Goal: Information Seeking & Learning: Learn about a topic

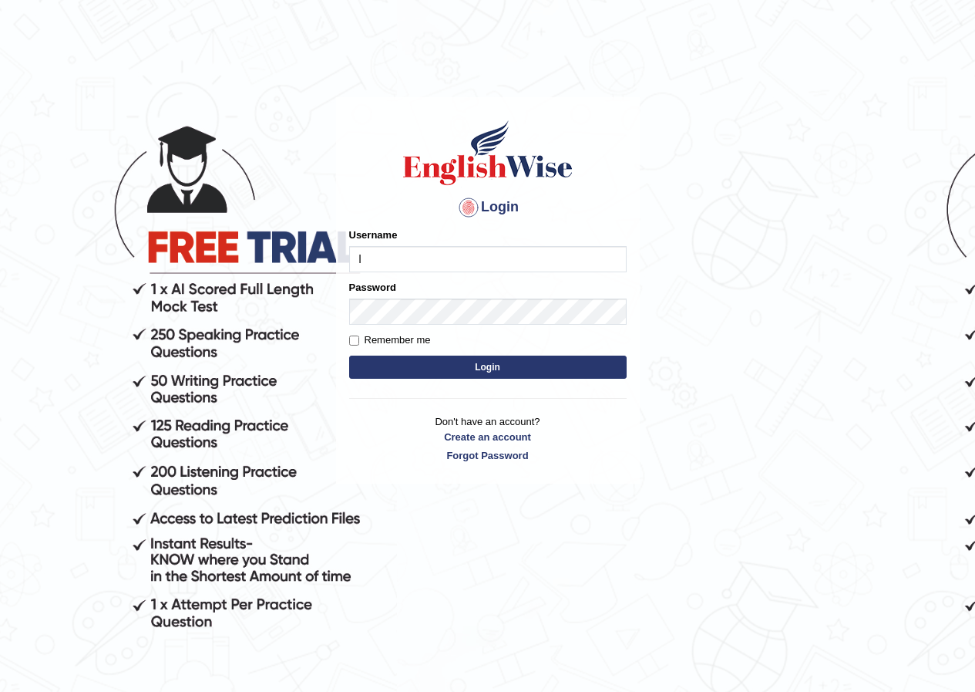
type input "lex_parramatta"
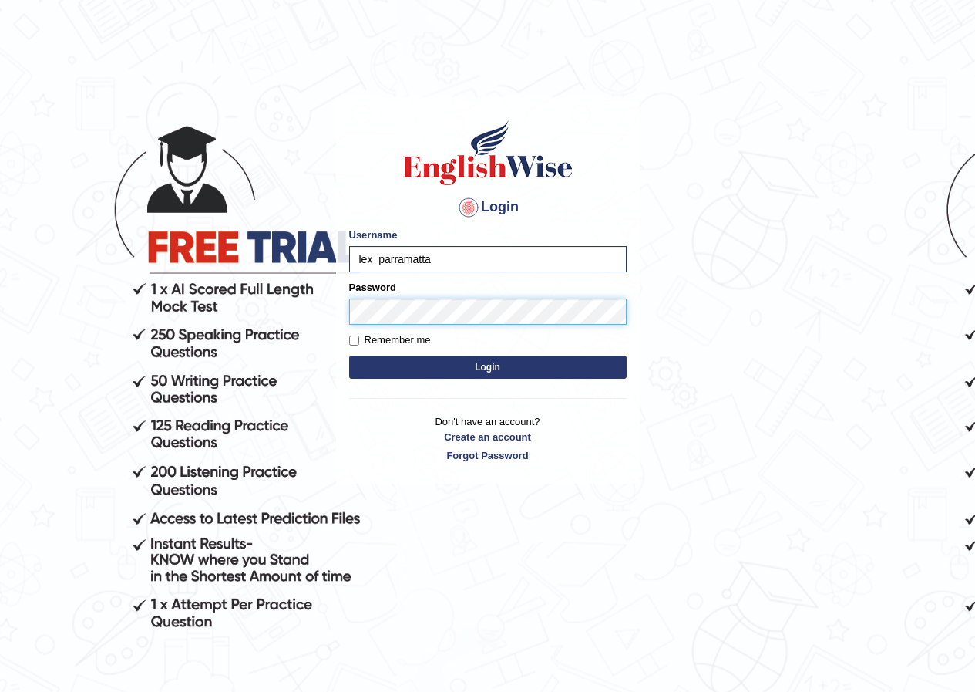
click at [349, 355] on button "Login" at bounding box center [488, 366] width 278 height 23
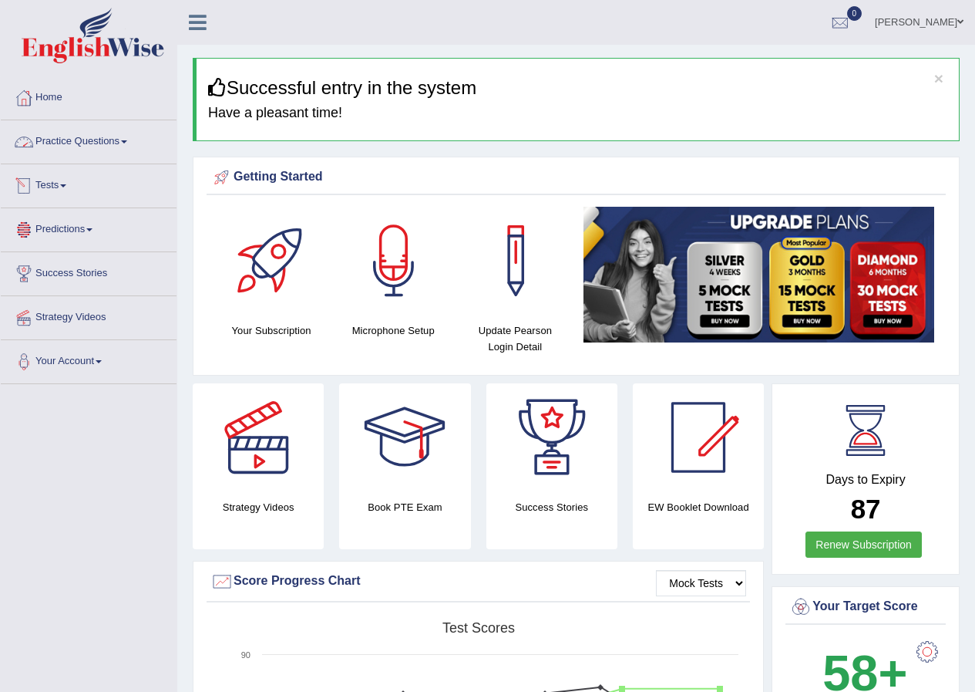
click at [101, 141] on link "Practice Questions" at bounding box center [89, 139] width 176 height 39
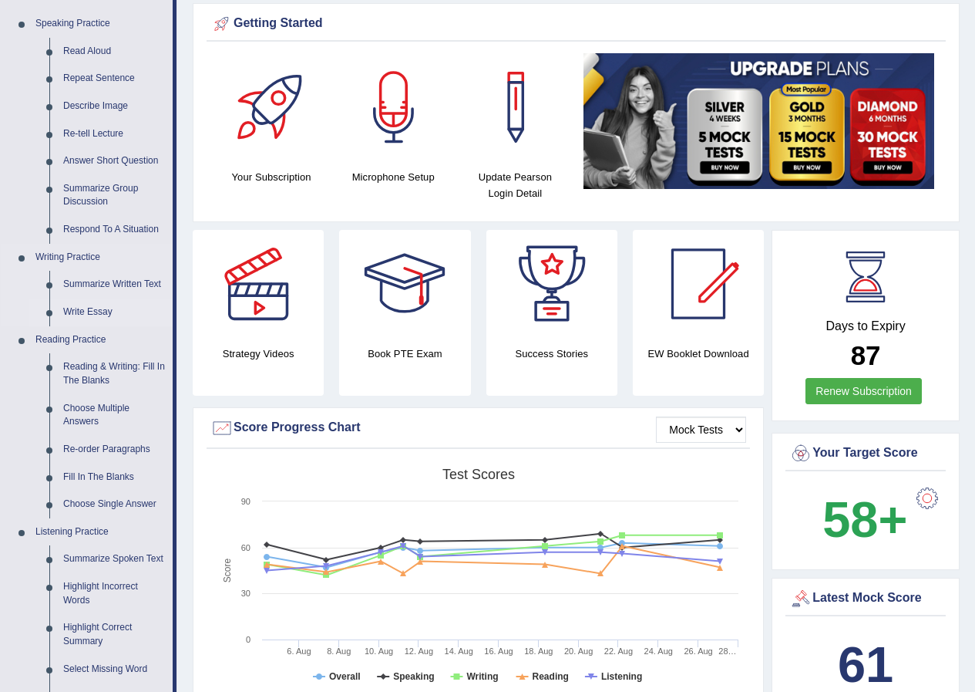
scroll to position [154, 0]
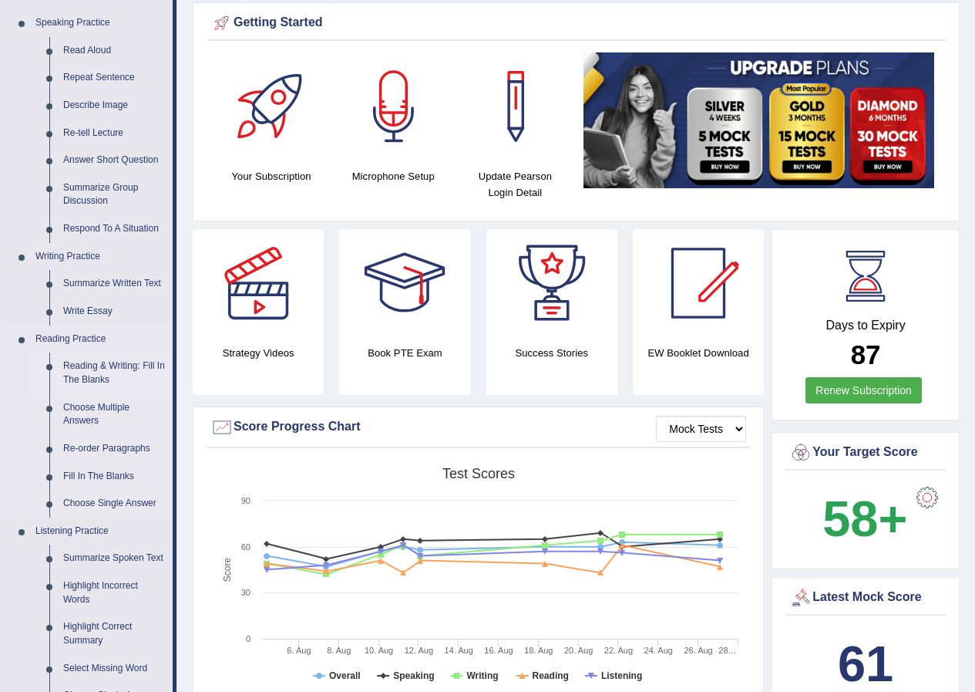
click at [88, 379] on link "Reading & Writing: Fill In The Blanks" at bounding box center [114, 372] width 116 height 41
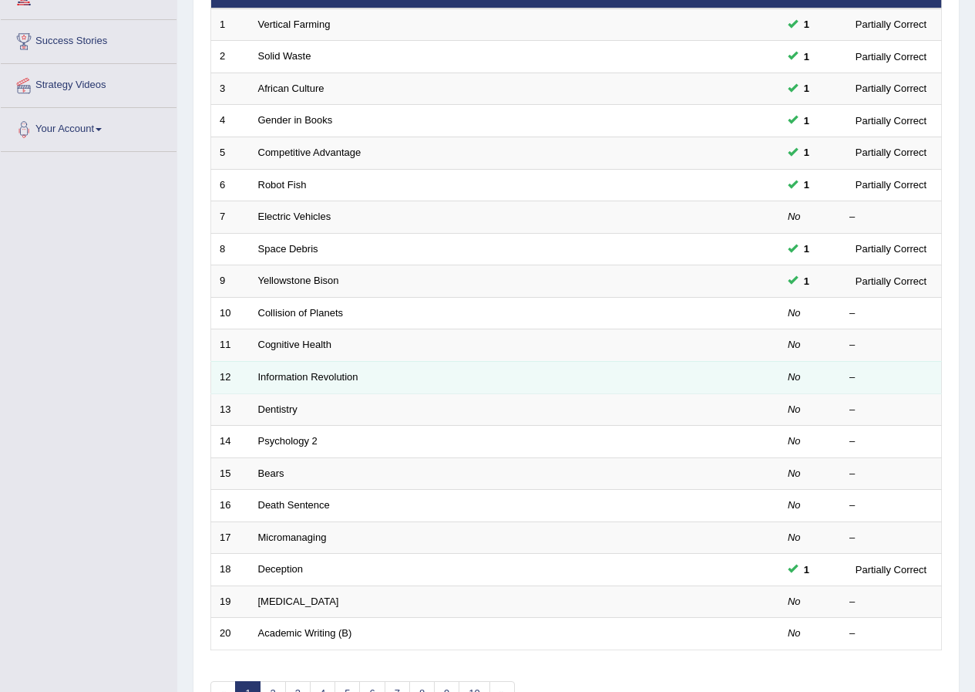
scroll to position [329, 0]
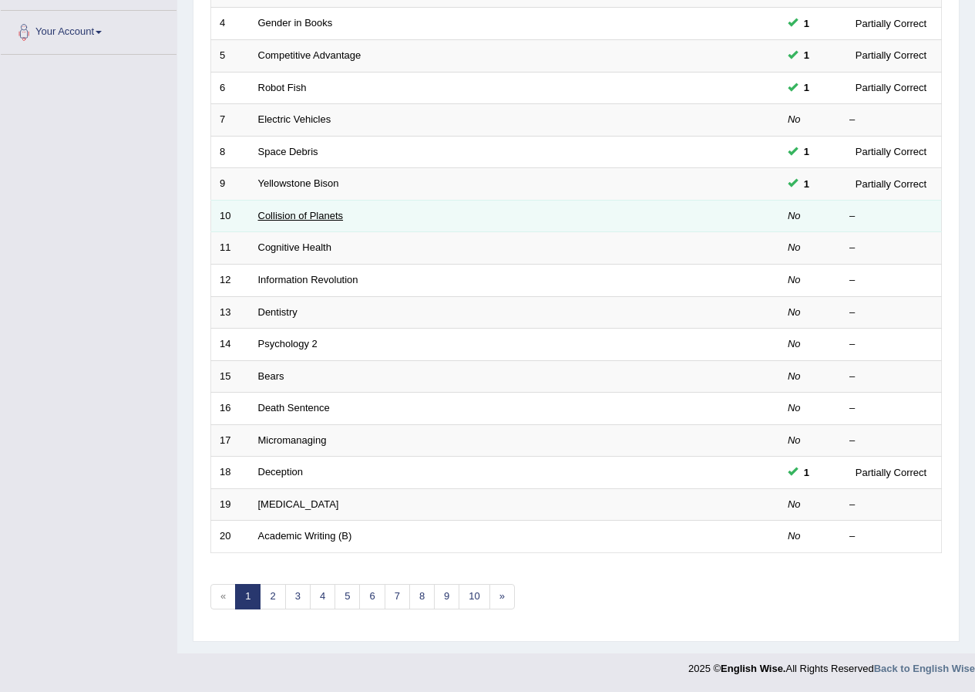
click at [323, 220] on link "Collision of Planets" at bounding box center [301, 216] width 86 height 12
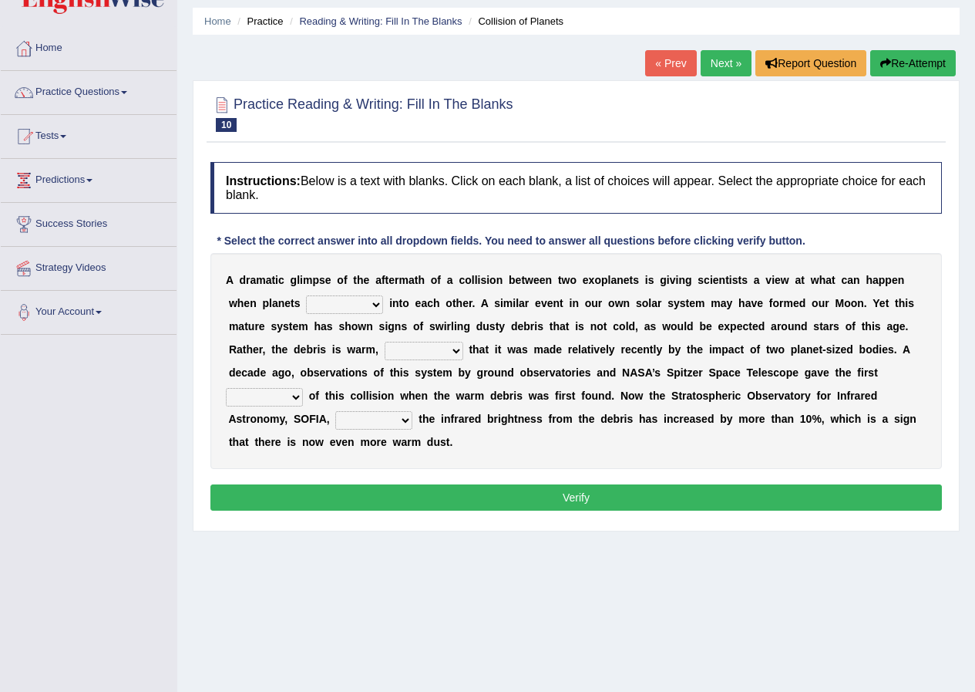
scroll to position [77, 0]
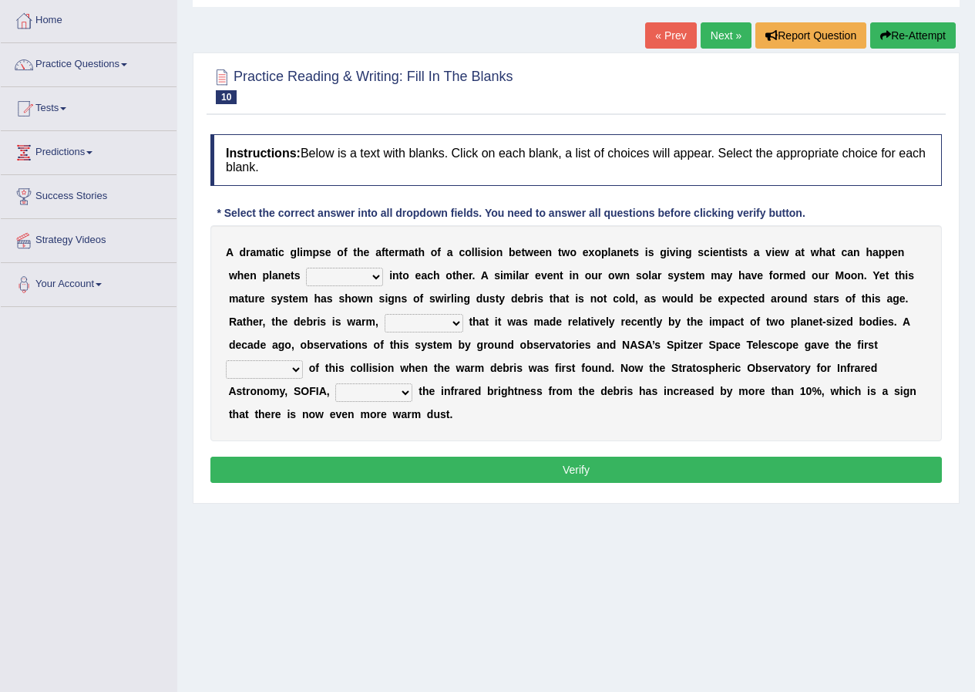
click at [375, 278] on select "crash explore roam implode" at bounding box center [344, 277] width 77 height 19
select select "crash"
click at [306, 268] on select "crash explore roam implode" at bounding box center [344, 277] width 77 height 19
click at [440, 325] on select "reinforcing sentencing forging conducing" at bounding box center [424, 323] width 79 height 19
select select "reinforcing"
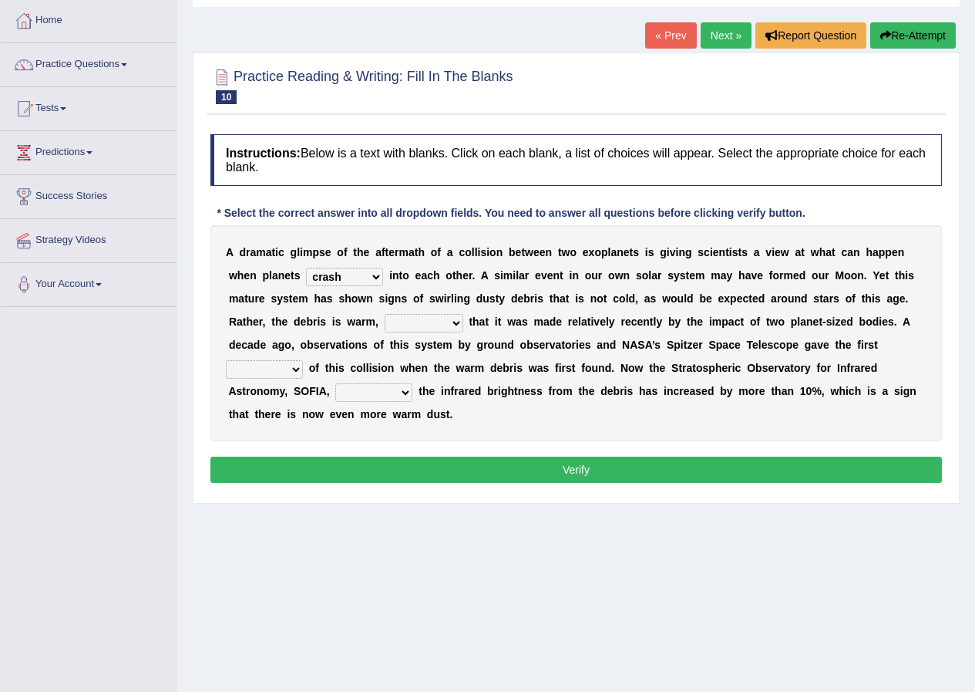
click at [385, 314] on select "reinforcing sentencing forging conducing" at bounding box center [424, 323] width 79 height 19
click at [243, 376] on select "pints faints hints taints" at bounding box center [264, 369] width 77 height 19
select select "hints"
click at [226, 360] on select "pints faints hints taints" at bounding box center [264, 369] width 77 height 19
click at [409, 394] on select "concealed revealed repealed unsealed" at bounding box center [373, 392] width 77 height 19
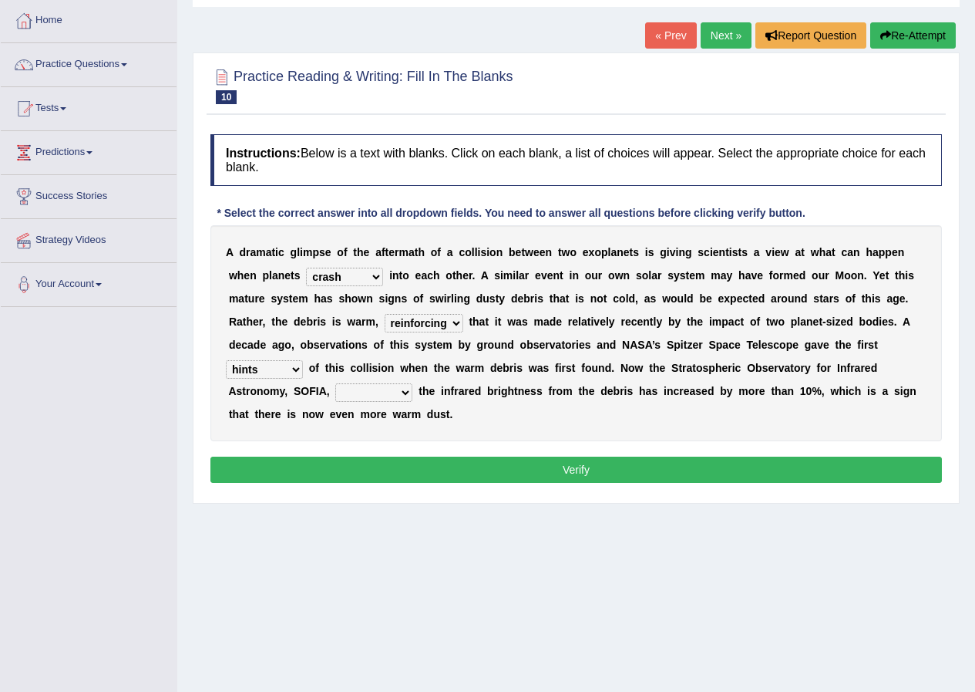
select select "revealed"
click at [335, 383] on select "concealed revealed repealed unsealed" at bounding box center [373, 392] width 77 height 19
click at [467, 473] on button "Verify" at bounding box center [576, 469] width 732 height 26
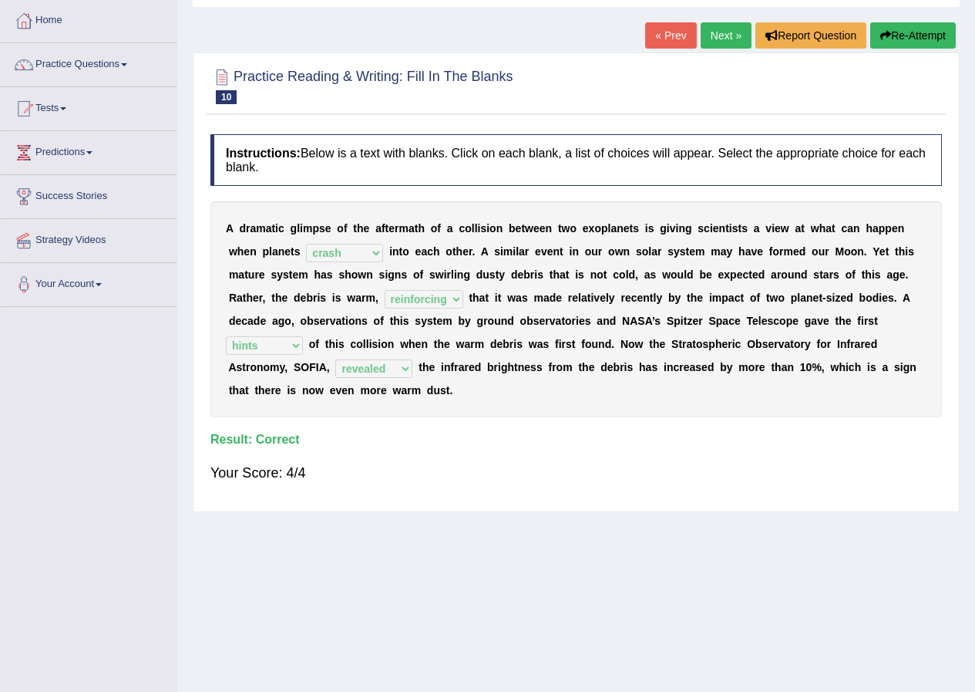
scroll to position [0, 0]
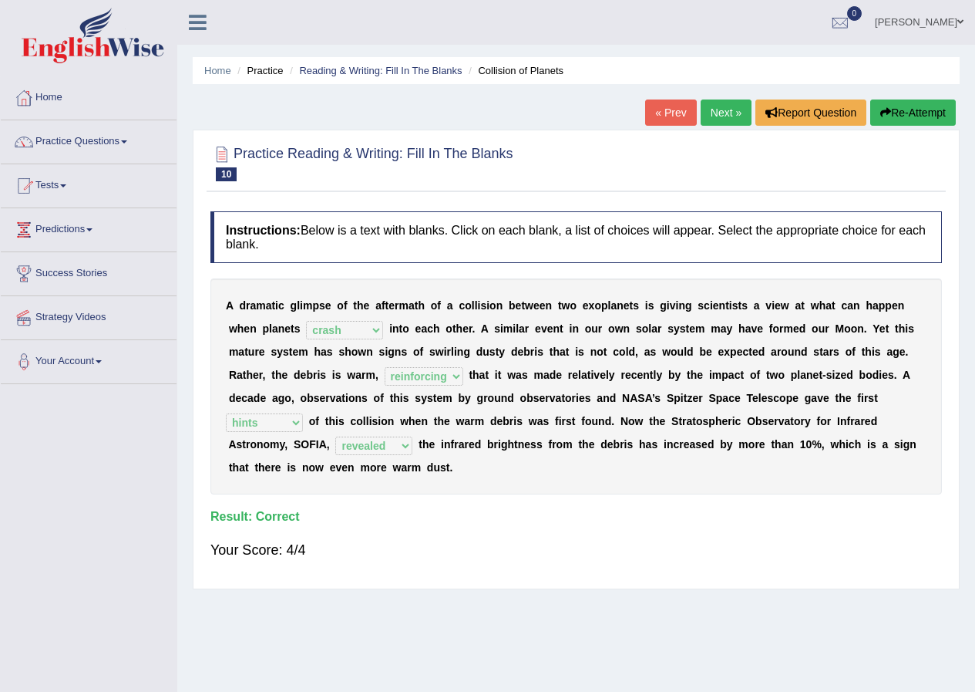
click at [720, 113] on link "Next »" at bounding box center [726, 112] width 51 height 26
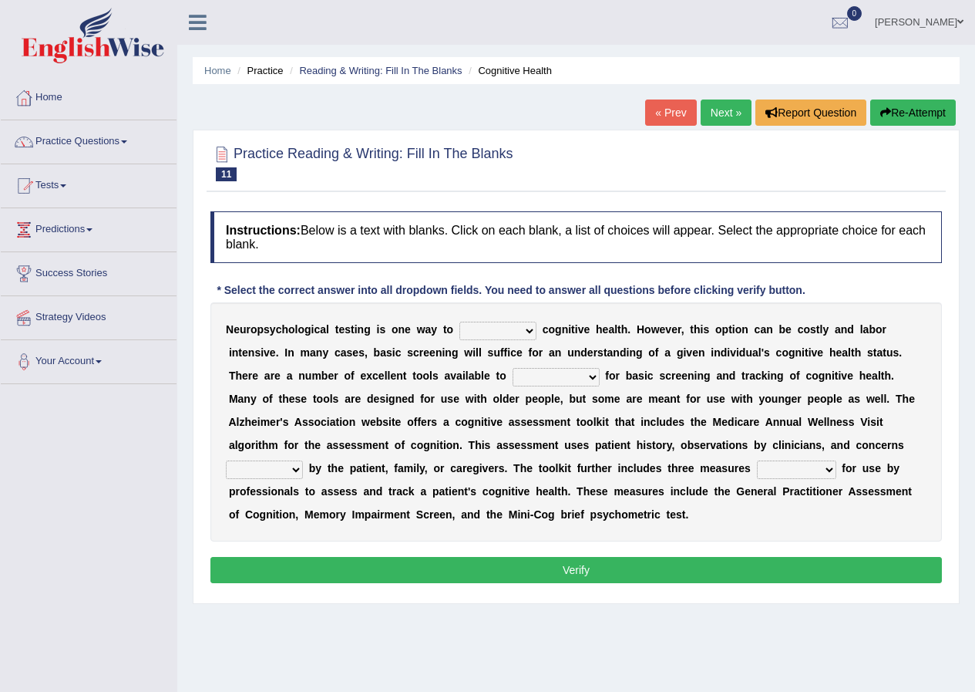
click at [508, 328] on select "obsess assess possess access" at bounding box center [497, 330] width 77 height 19
select select "assess"
click at [459, 321] on select "obsess assess possess access" at bounding box center [497, 330] width 77 height 19
click at [584, 372] on select "stationers practitioners petitioners questioners" at bounding box center [556, 377] width 87 height 19
select select "practitioners"
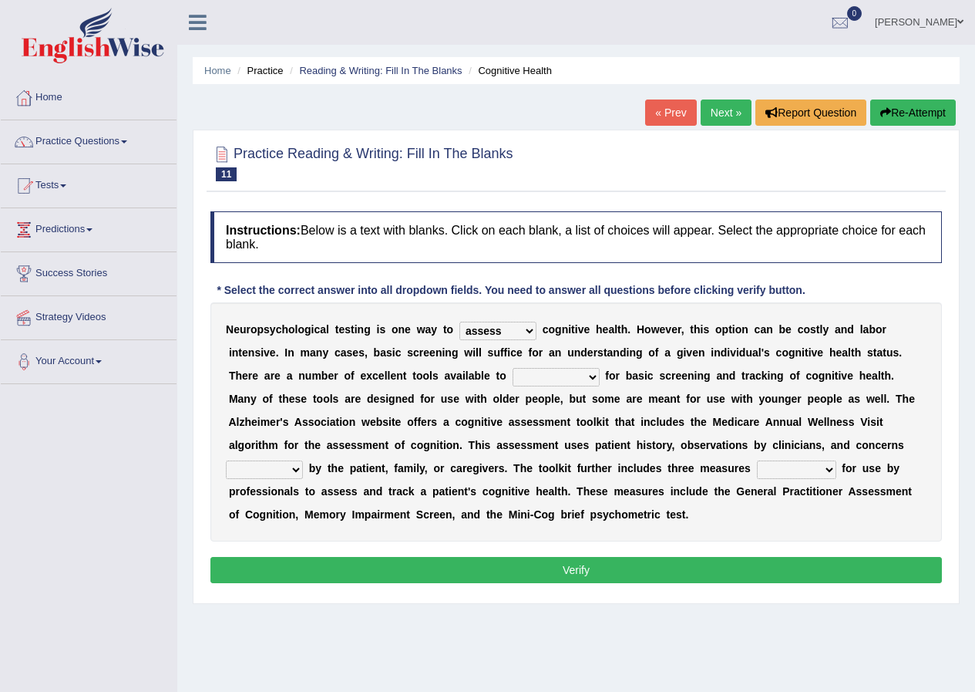
click at [513, 368] on select "stationers practitioners petitioners questioners" at bounding box center [556, 377] width 87 height 19
click at [298, 463] on select "raised rising arising praised" at bounding box center [264, 469] width 77 height 19
click at [226, 460] on select "raised rising arising praised" at bounding box center [264, 469] width 77 height 19
click at [294, 471] on select "raised rising arising praised" at bounding box center [264, 469] width 77 height 19
click at [226, 460] on select "raised rising arising praised" at bounding box center [264, 469] width 77 height 19
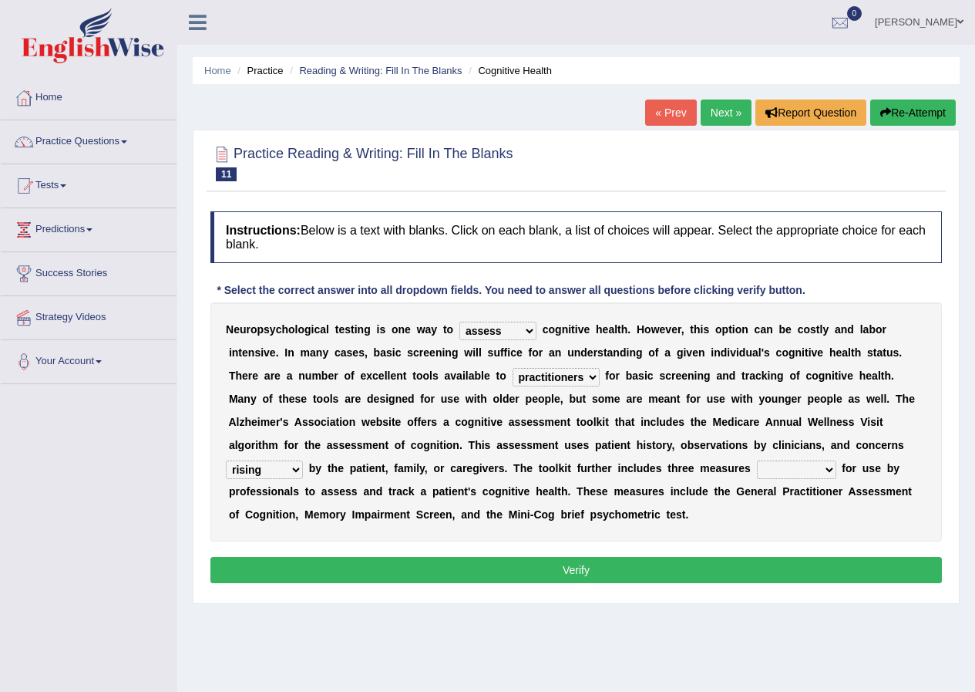
click at [273, 475] on select "raised rising arising praised" at bounding box center [264, 469] width 77 height 19
select select "raised"
click at [226, 460] on select "raised rising arising praised" at bounding box center [264, 469] width 77 height 19
click at [819, 467] on select "validated intimidated dilapidated antedated" at bounding box center [796, 469] width 79 height 19
select select "validated"
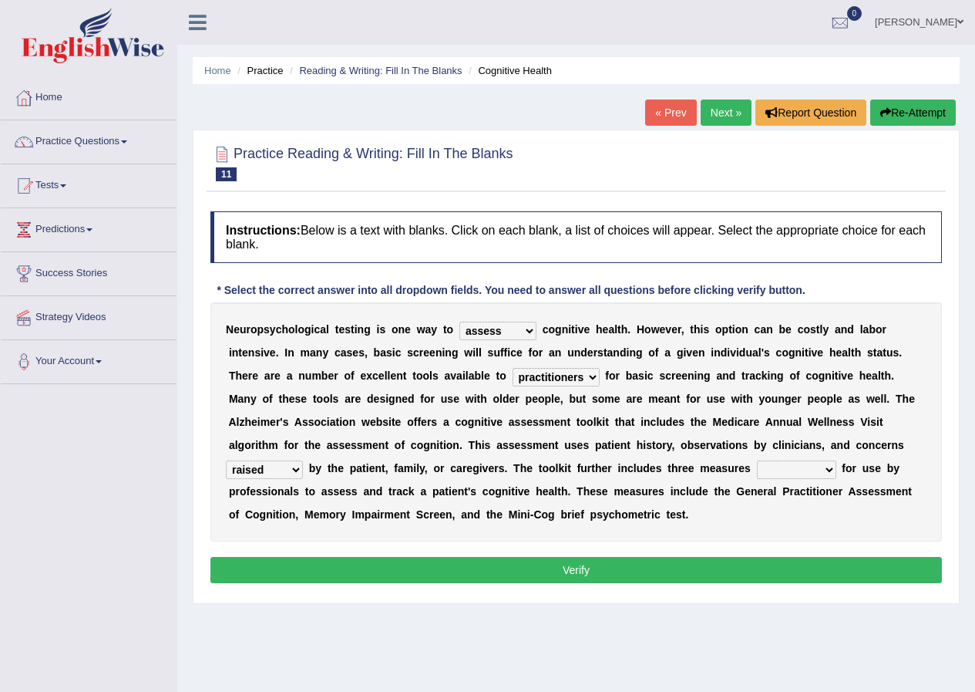
click at [757, 460] on select "validated intimidated dilapidated antedated" at bounding box center [796, 469] width 79 height 19
click at [783, 471] on select "validated intimidated dilapidated antedated" at bounding box center [796, 469] width 79 height 19
click at [757, 460] on select "validated intimidated dilapidated antedated" at bounding box center [796, 469] width 79 height 19
click at [567, 567] on button "Verify" at bounding box center [576, 570] width 732 height 26
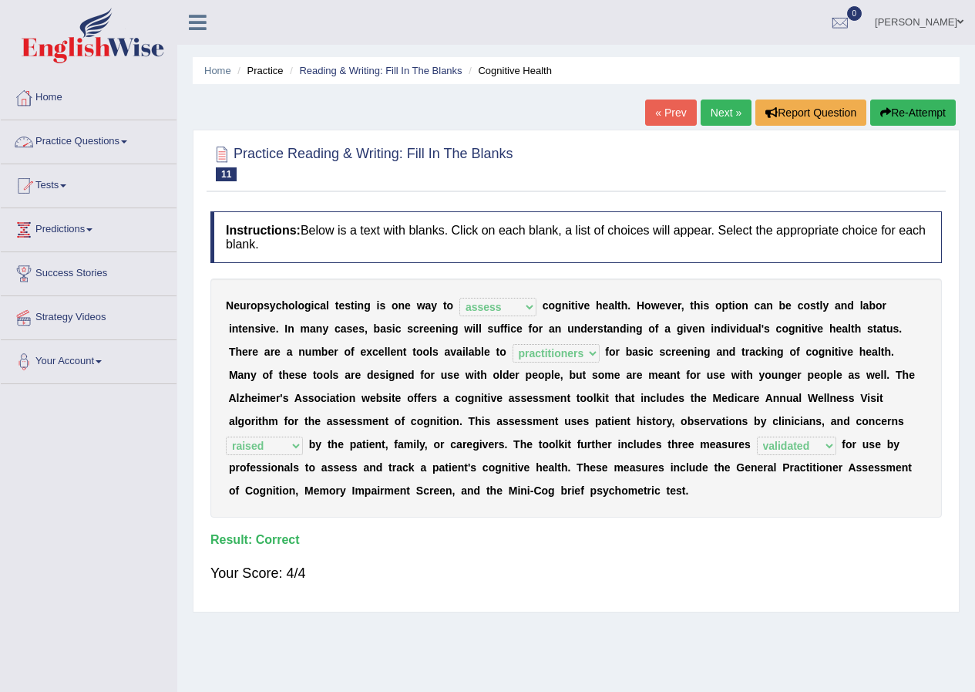
click at [729, 109] on link "Next »" at bounding box center [726, 112] width 51 height 26
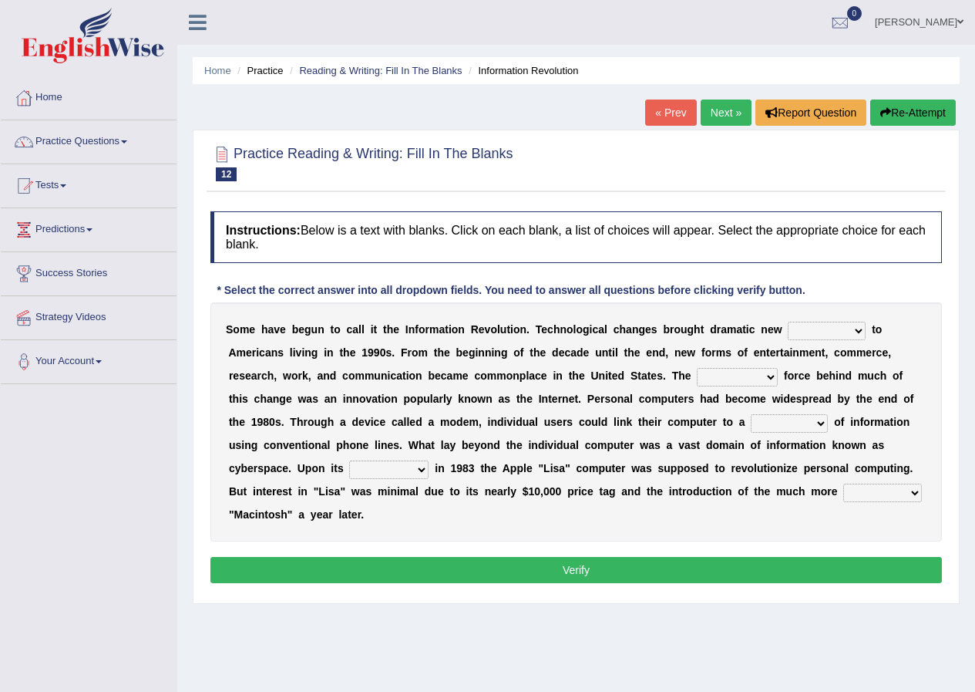
click at [818, 330] on select "challenges puzzles options confusion" at bounding box center [827, 330] width 78 height 19
select select "challenges"
click at [788, 321] on select "challenges puzzles options confusion" at bounding box center [827, 330] width 78 height 19
click at [742, 371] on select "unremitting uninspiring driving insinuating" at bounding box center [737, 377] width 81 height 19
select select "uninspiring"
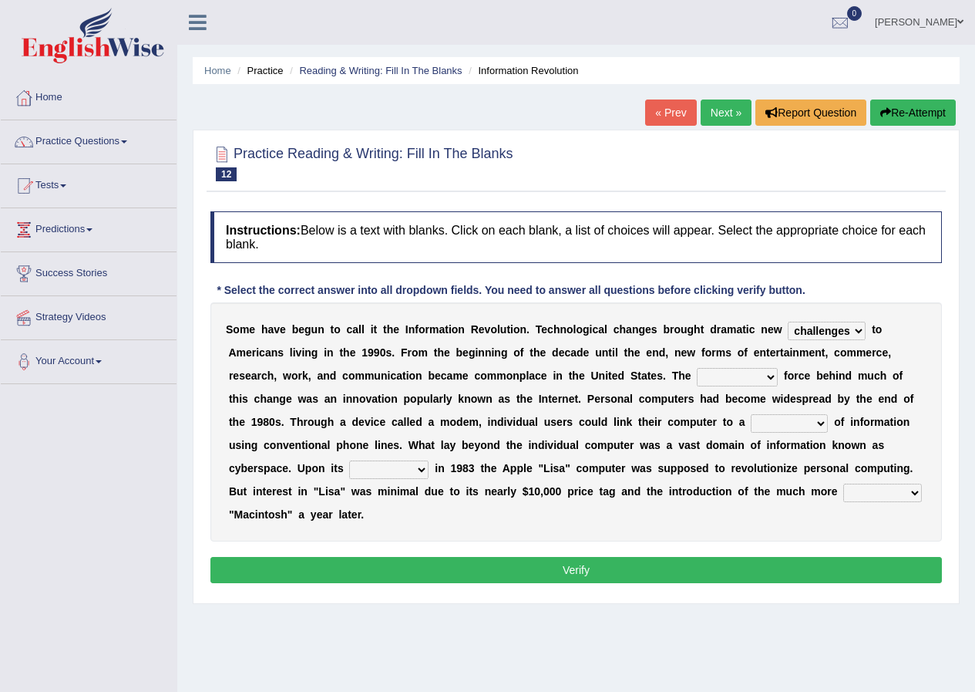
click at [697, 368] on select "unremitting uninspiring driving insinuating" at bounding box center [737, 377] width 81 height 19
click at [772, 421] on select "magnitude bulk wealth volume" at bounding box center [789, 423] width 77 height 19
select select "volume"
click at [751, 414] on select "magnitude bulk wealth volume" at bounding box center [789, 423] width 77 height 19
click at [412, 471] on select "relief release publication emission" at bounding box center [388, 469] width 79 height 19
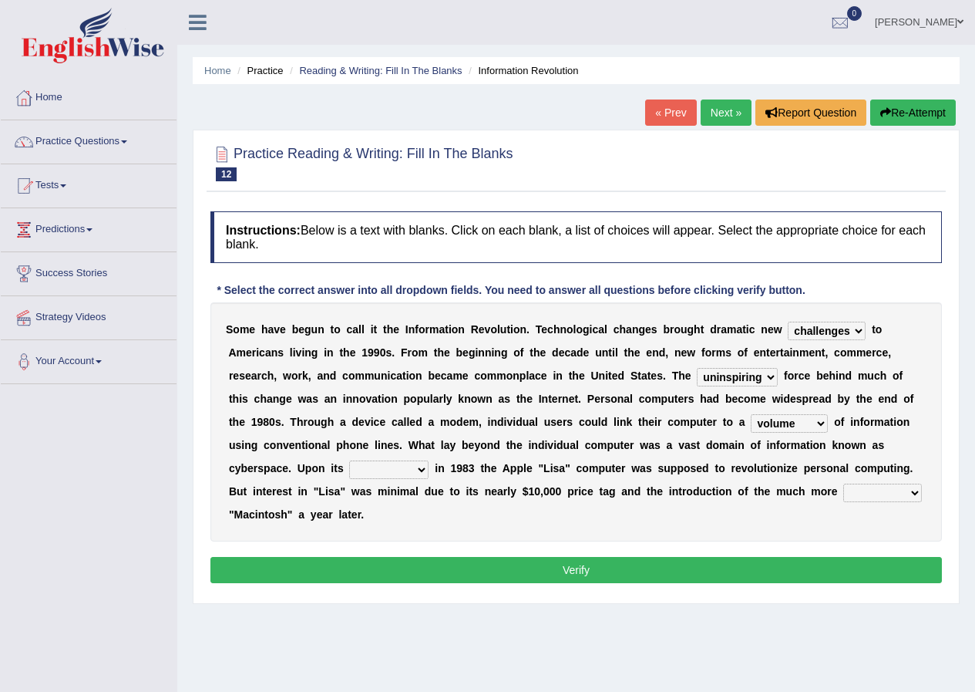
select select "release"
click at [349, 460] on select "relief release publication emission" at bounding box center [388, 469] width 79 height 19
click at [862, 488] on select "convenient affordable advanced formidable" at bounding box center [882, 492] width 79 height 19
select select "affordable"
click at [843, 483] on select "convenient affordable advanced formidable" at bounding box center [882, 492] width 79 height 19
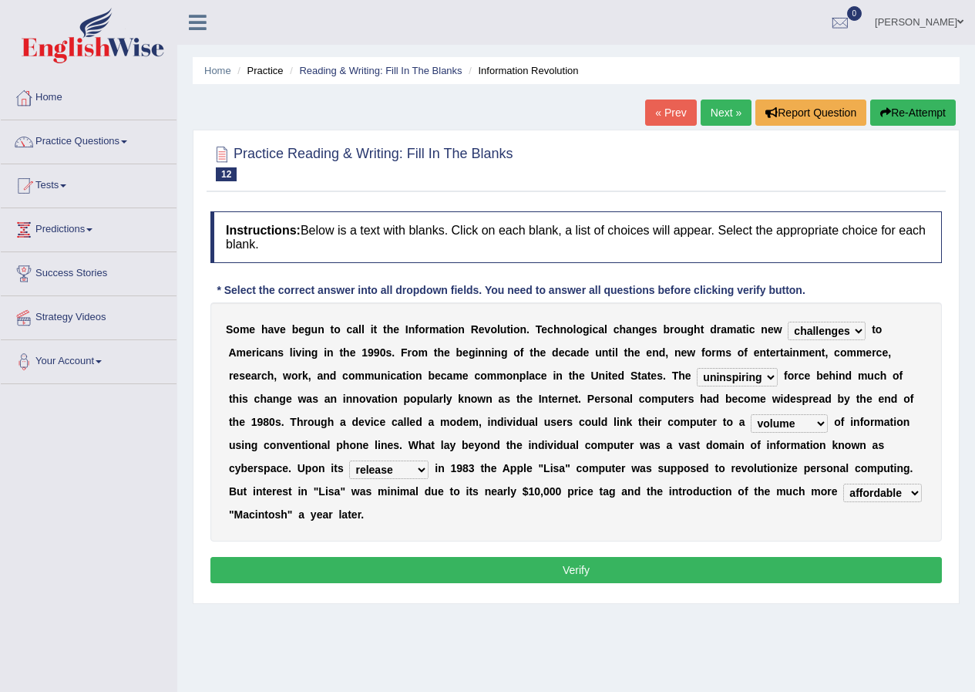
click at [836, 566] on button "Verify" at bounding box center [576, 570] width 732 height 26
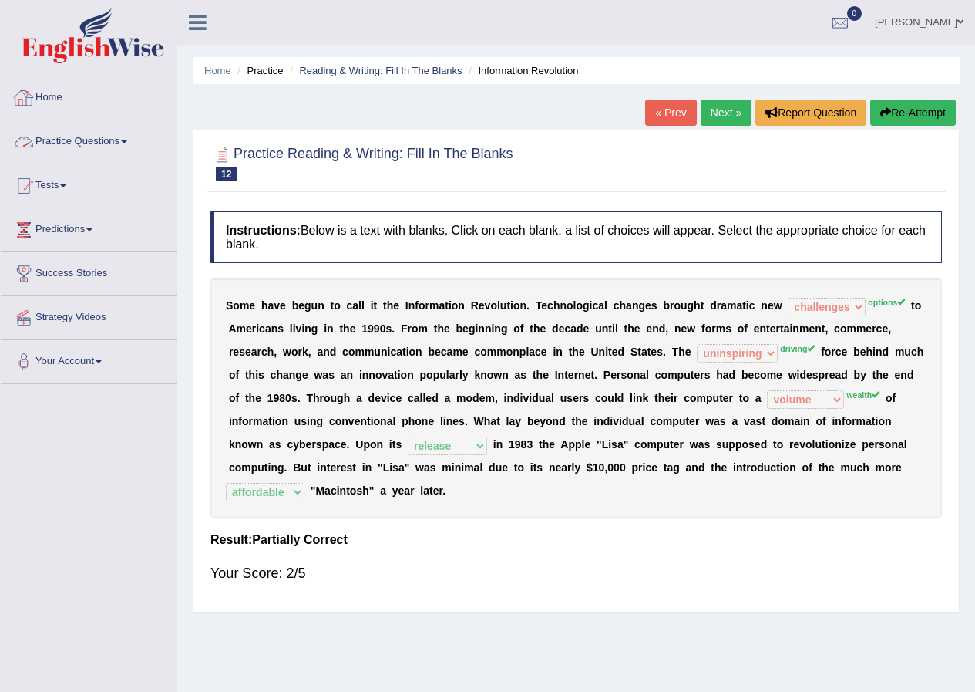
click at [126, 143] on link "Practice Questions" at bounding box center [89, 139] width 176 height 39
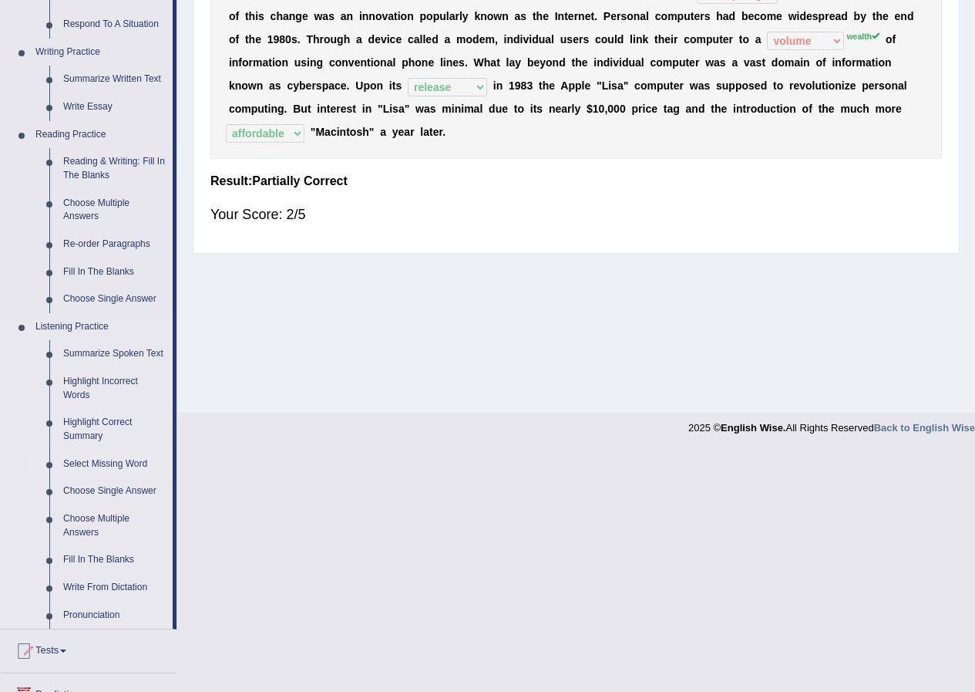
scroll to position [385, 0]
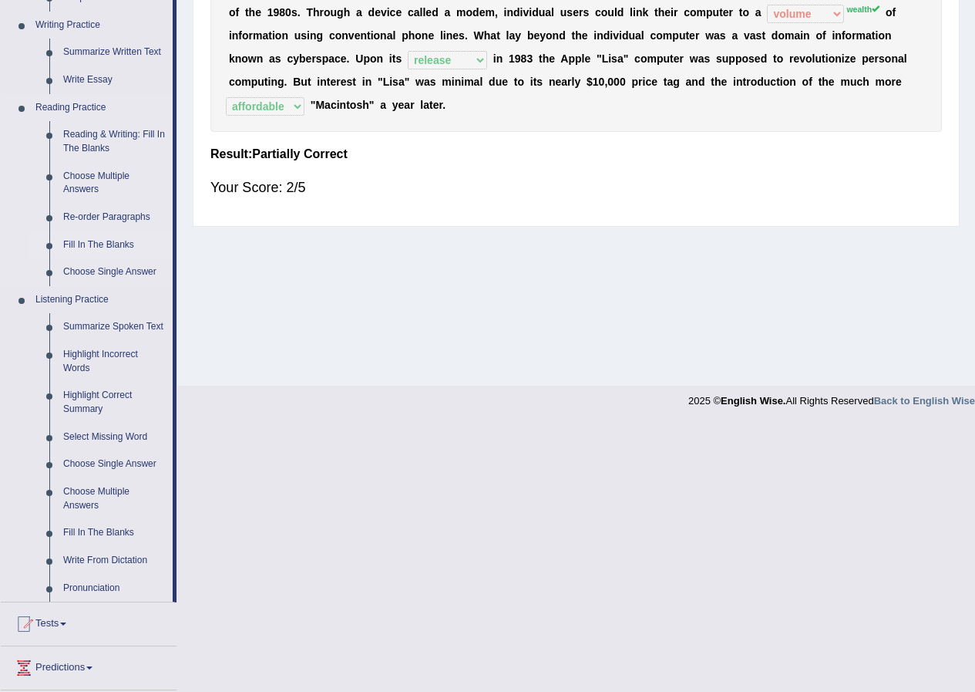
click at [104, 244] on link "Fill In The Blanks" at bounding box center [114, 245] width 116 height 28
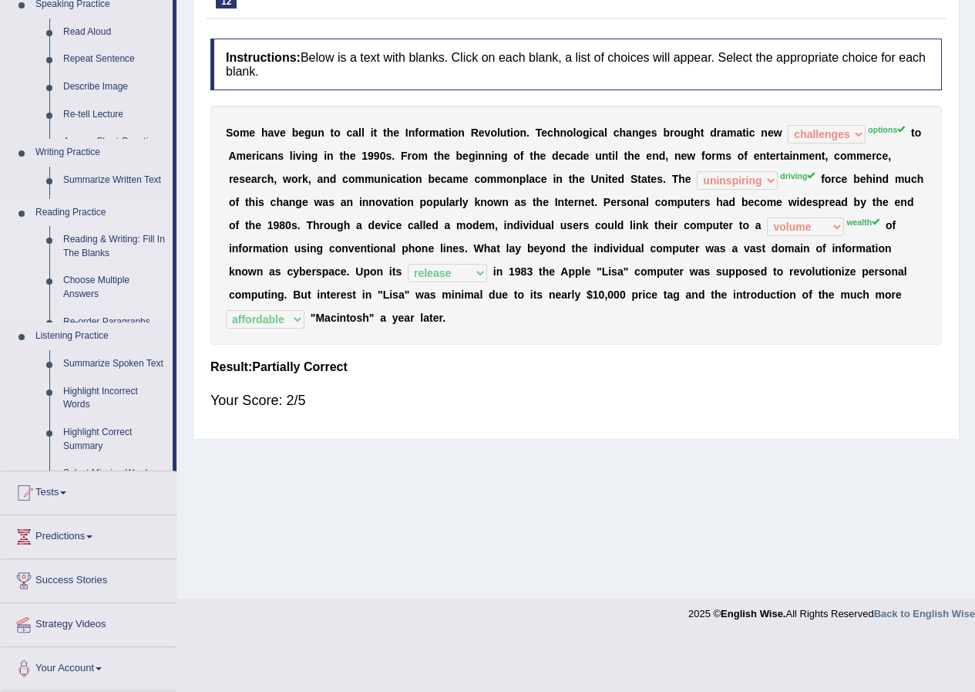
scroll to position [118, 0]
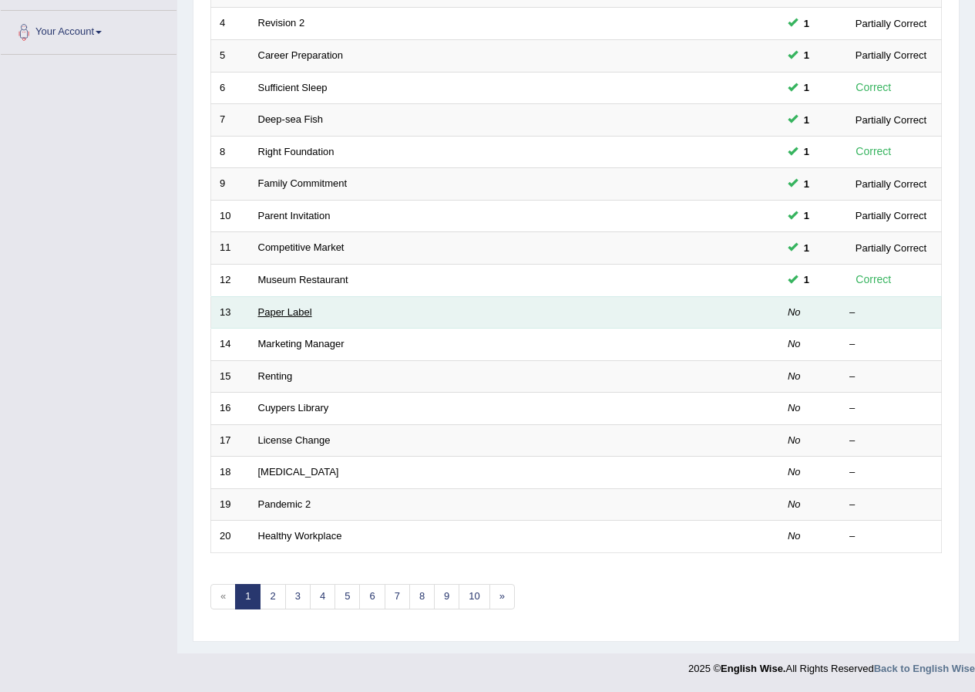
click at [286, 309] on link "Paper Label" at bounding box center [285, 312] width 54 height 12
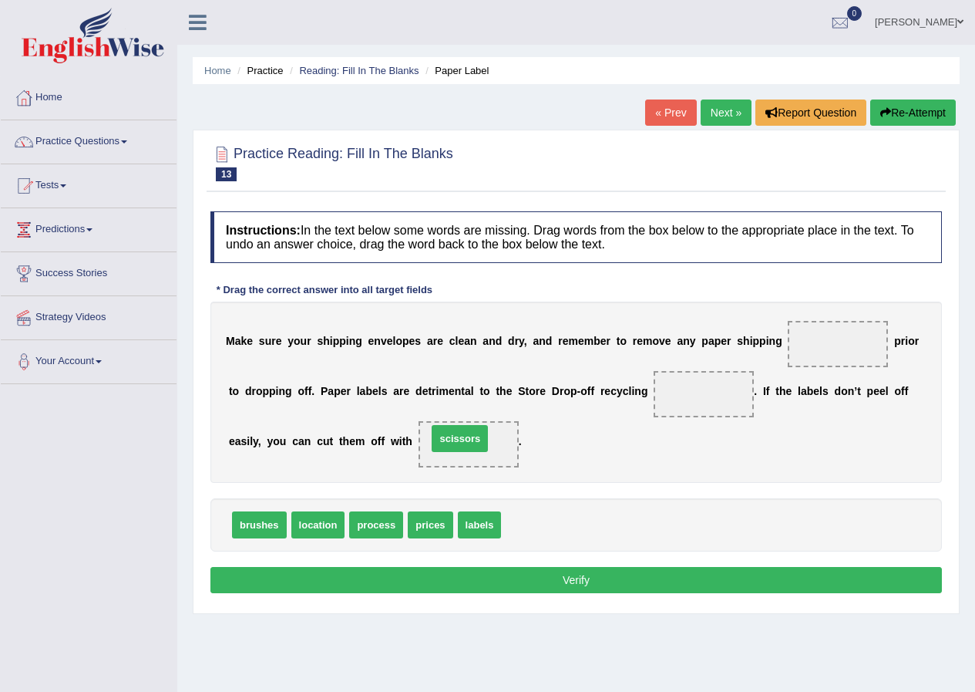
drag, startPoint x: 538, startPoint y: 521, endPoint x: 464, endPoint y: 435, distance: 113.7
drag, startPoint x: 458, startPoint y: 523, endPoint x: 806, endPoint y: 348, distance: 389.6
drag, startPoint x: 330, startPoint y: 527, endPoint x: 338, endPoint y: 525, distance: 8.0
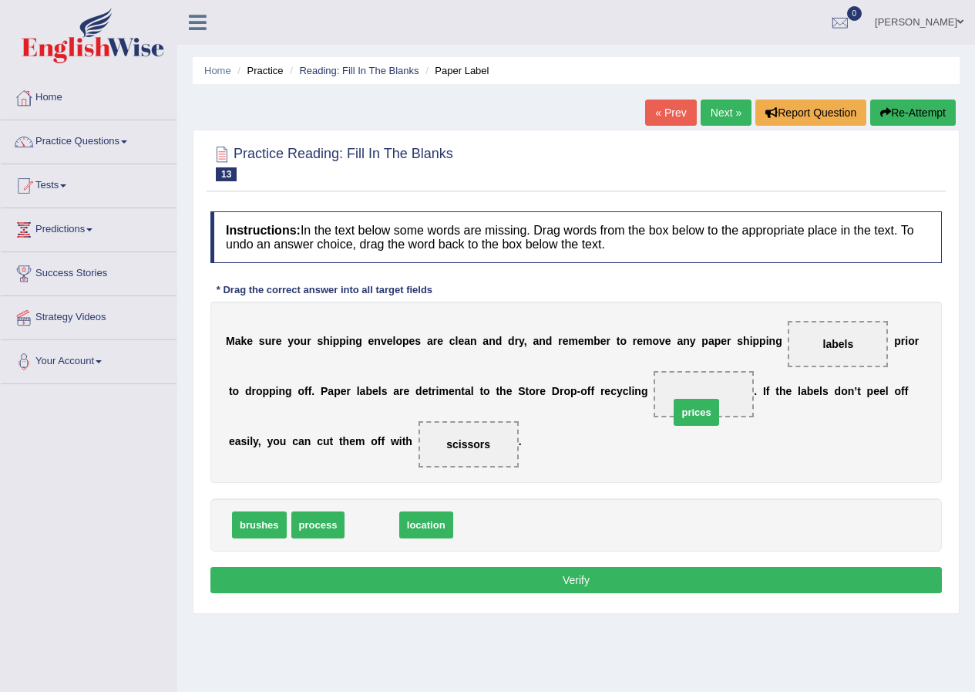
drag, startPoint x: 374, startPoint y: 525, endPoint x: 705, endPoint y: 410, distance: 350.8
click at [452, 581] on button "Verify" at bounding box center [576, 580] width 732 height 26
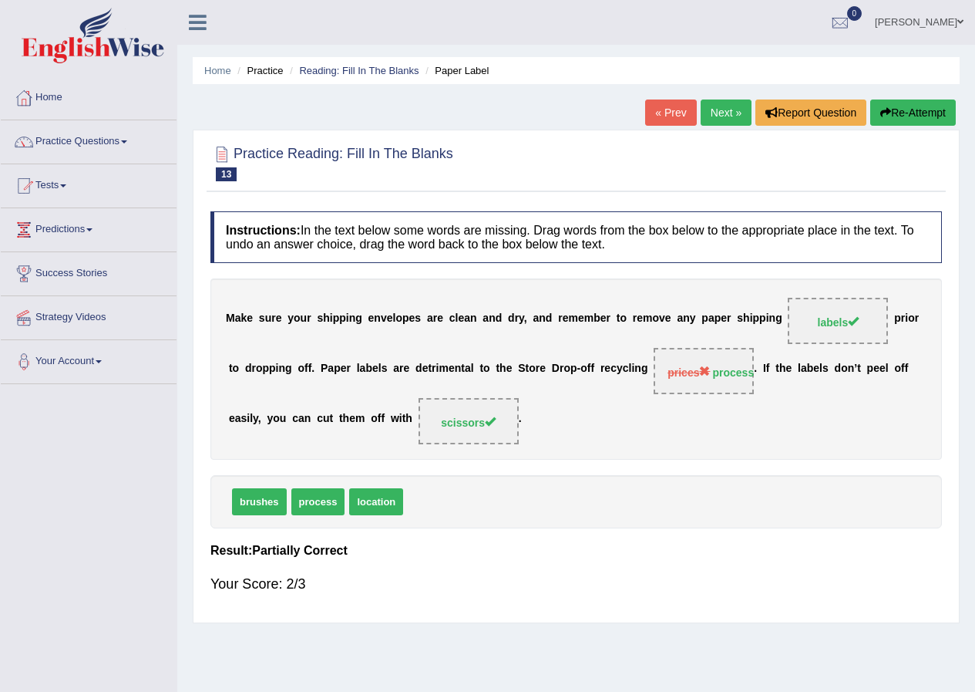
click at [713, 113] on link "Next »" at bounding box center [726, 112] width 51 height 26
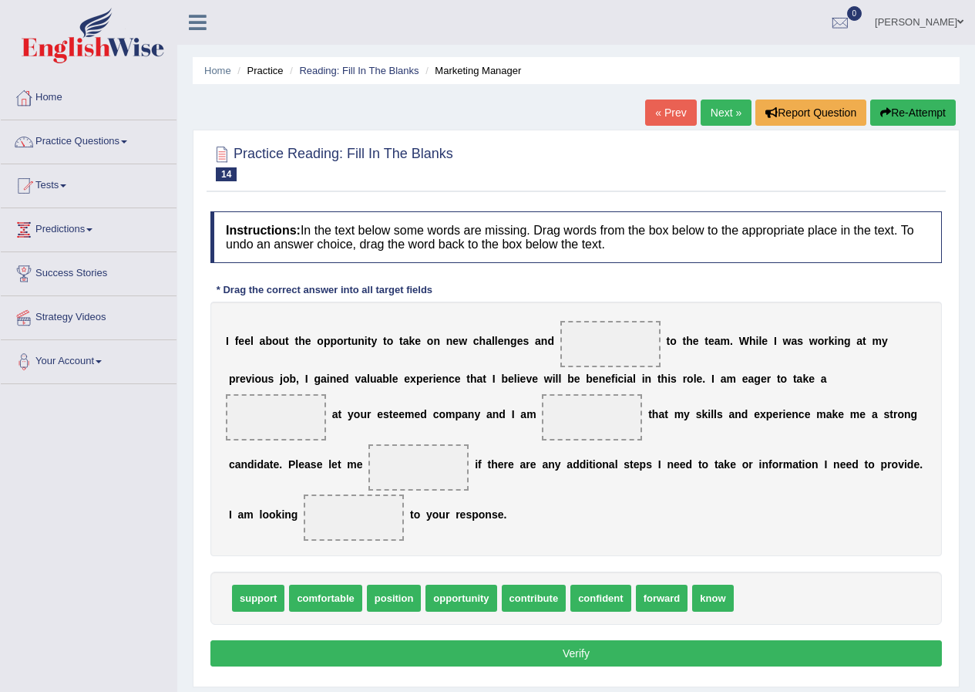
click at [482, 600] on span "opportunity" at bounding box center [461, 597] width 71 height 27
drag, startPoint x: 482, startPoint y: 599, endPoint x: 621, endPoint y: 353, distance: 282.4
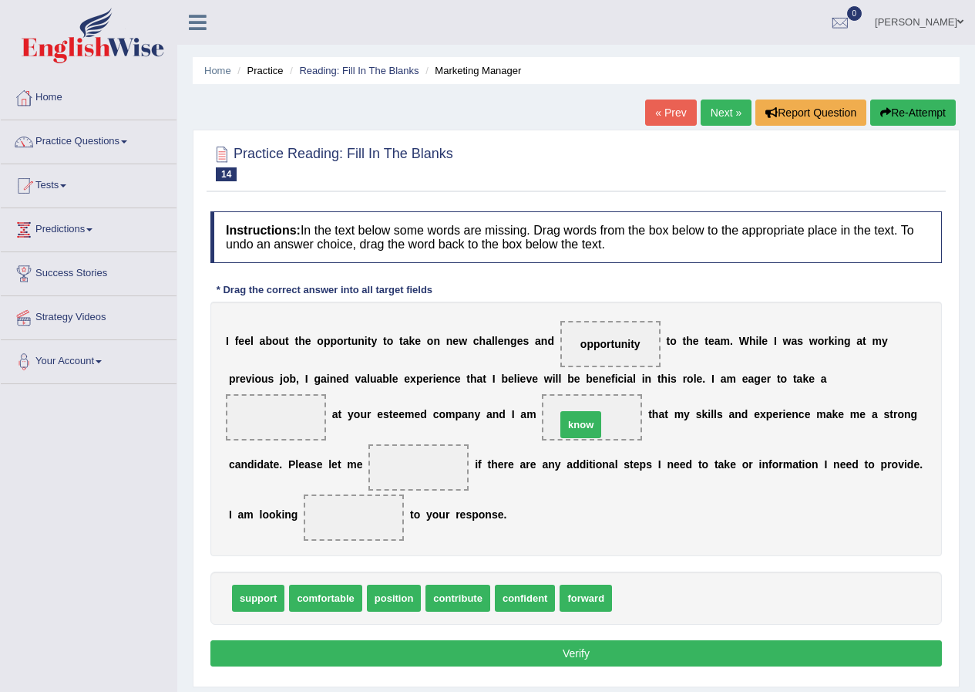
drag, startPoint x: 631, startPoint y: 597, endPoint x: 576, endPoint y: 421, distance: 184.1
drag, startPoint x: 599, startPoint y: 412, endPoint x: 443, endPoint y: 462, distance: 163.4
drag, startPoint x: 575, startPoint y: 593, endPoint x: 365, endPoint y: 520, distance: 222.6
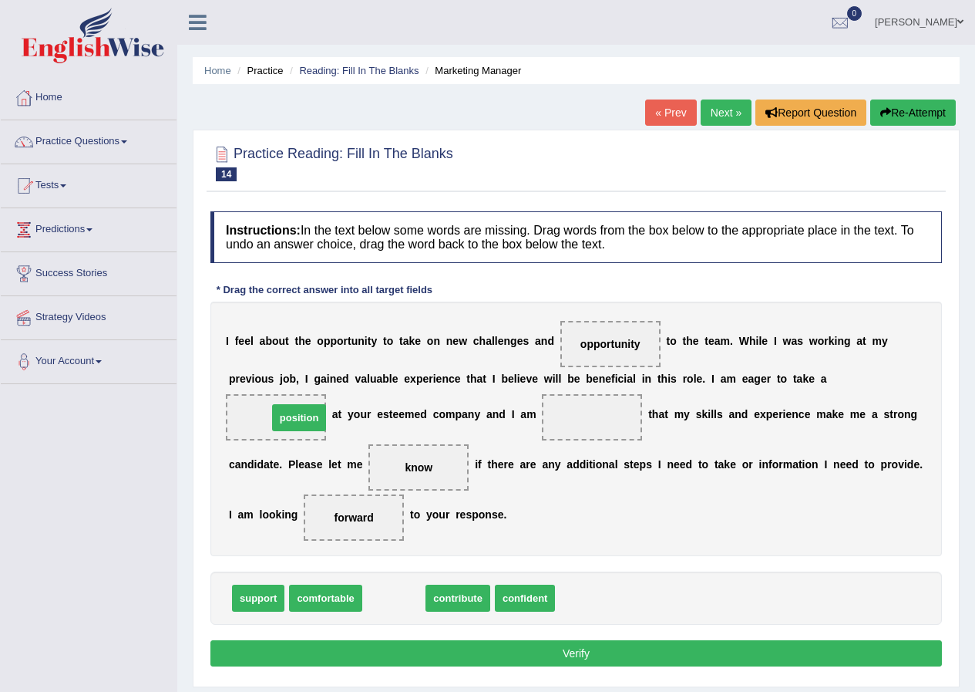
drag, startPoint x: 399, startPoint y: 601, endPoint x: 304, endPoint y: 421, distance: 203.8
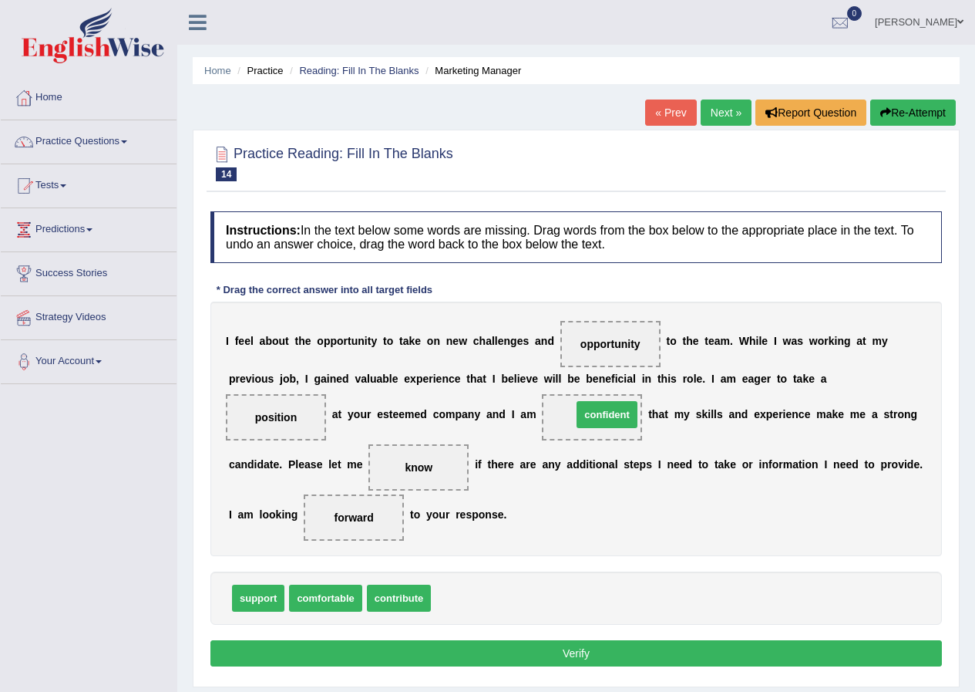
drag, startPoint x: 466, startPoint y: 601, endPoint x: 598, endPoint y: 422, distance: 222.0
click at [446, 657] on button "Verify" at bounding box center [576, 653] width 732 height 26
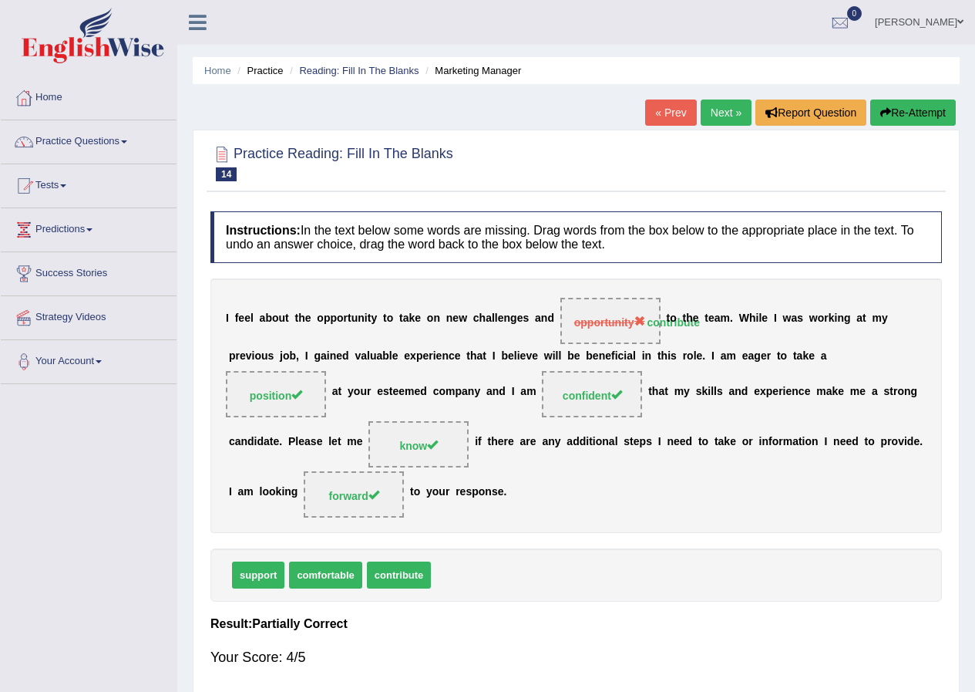
click at [725, 106] on link "Next »" at bounding box center [726, 112] width 51 height 26
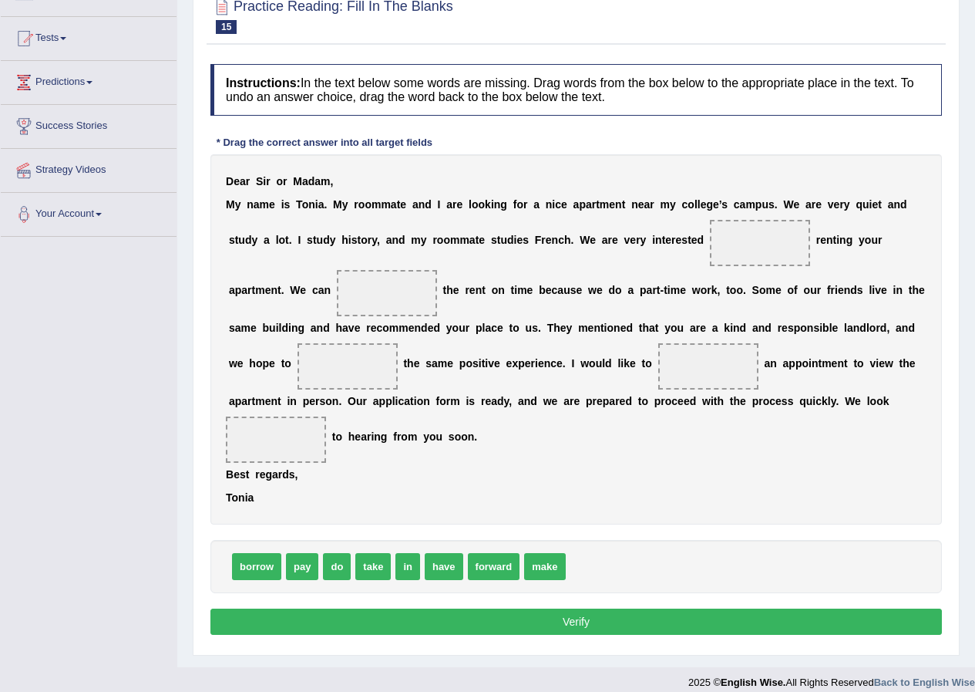
scroll to position [154, 0]
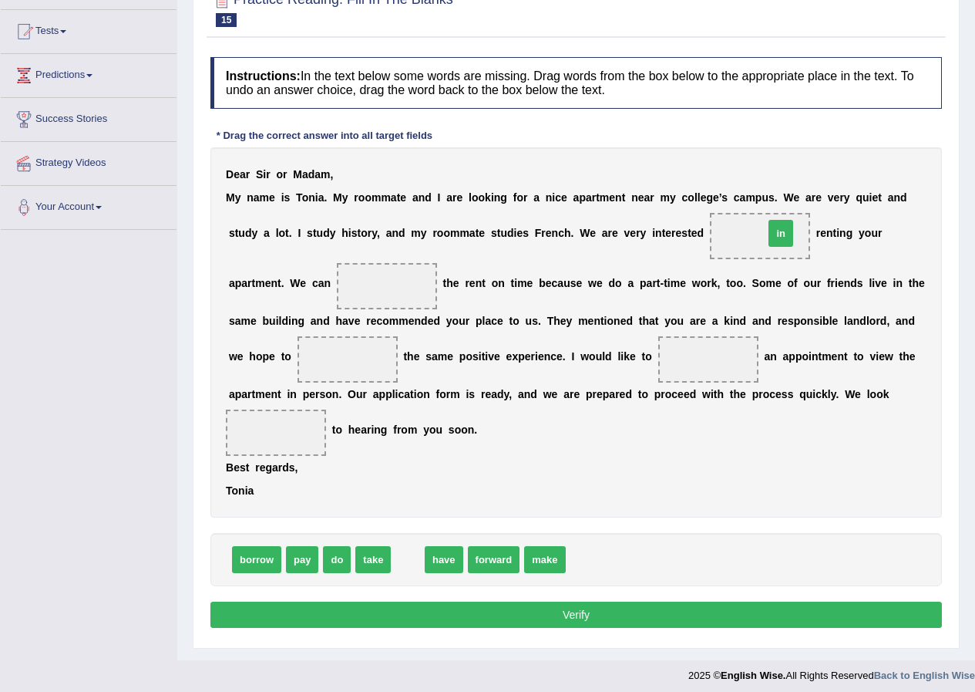
drag, startPoint x: 406, startPoint y: 562, endPoint x: 779, endPoint y: 236, distance: 495.6
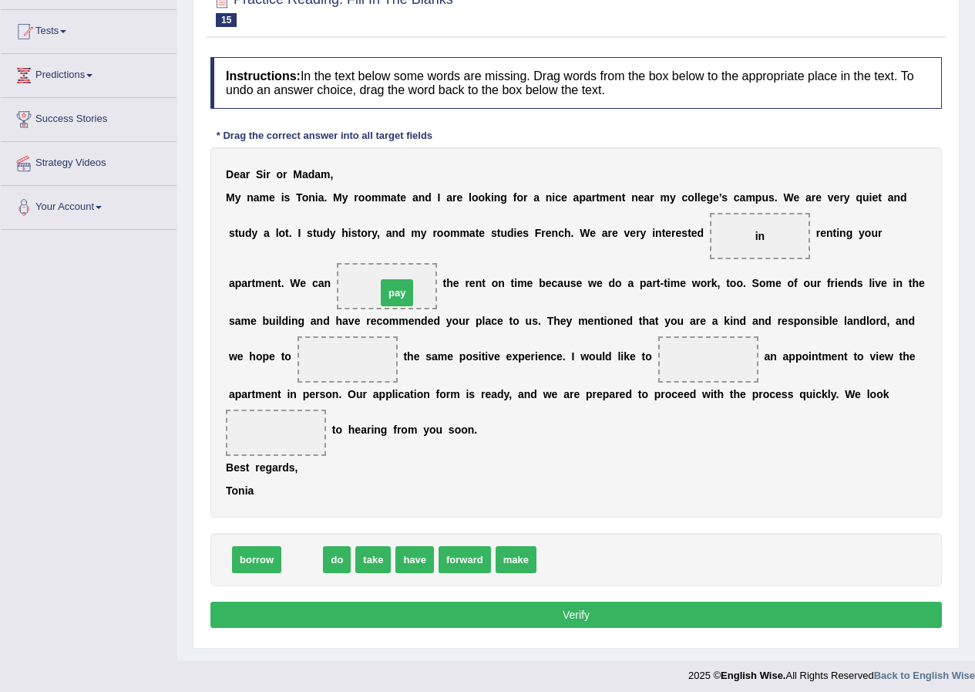
drag, startPoint x: 301, startPoint y: 555, endPoint x: 396, endPoint y: 288, distance: 283.1
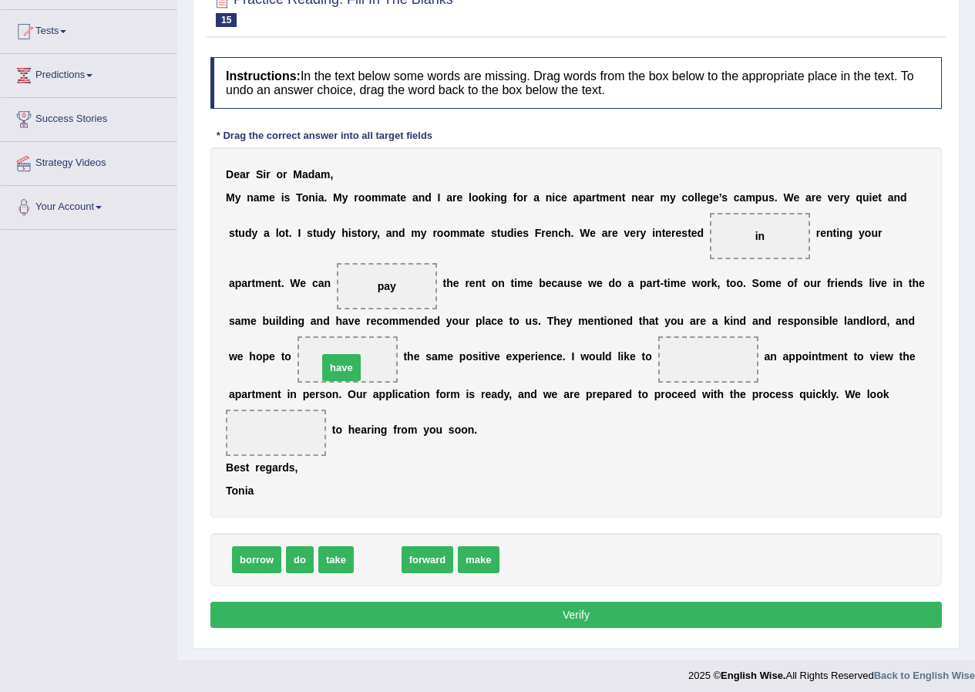
drag, startPoint x: 373, startPoint y: 564, endPoint x: 337, endPoint y: 372, distance: 195.4
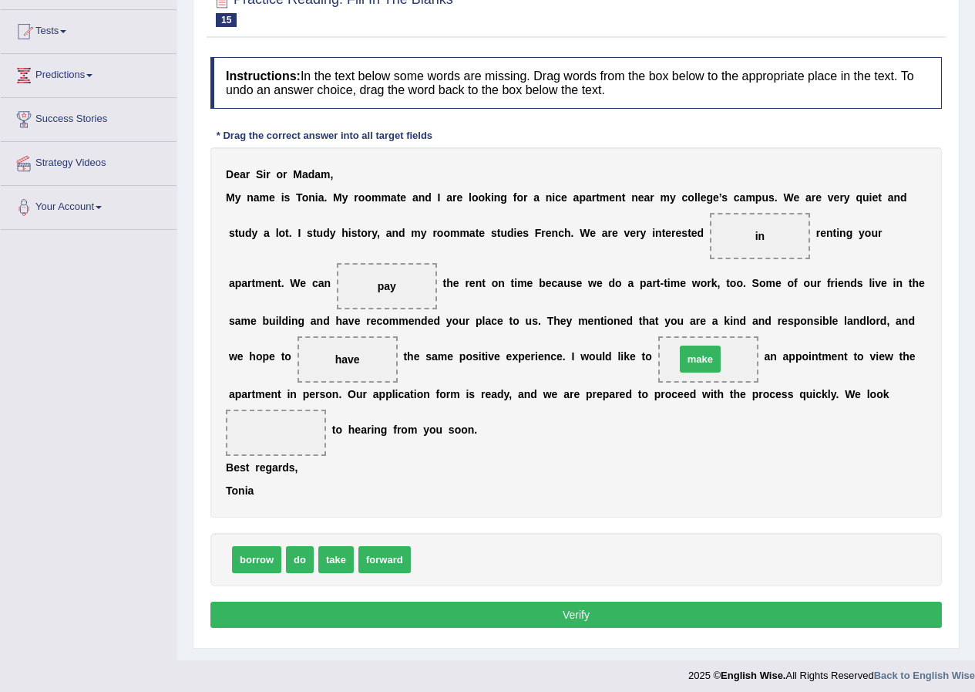
drag, startPoint x: 433, startPoint y: 564, endPoint x: 712, endPoint y: 364, distance: 342.5
drag, startPoint x: 382, startPoint y: 548, endPoint x: 264, endPoint y: 441, distance: 158.8
click at [365, 609] on button "Verify" at bounding box center [576, 614] width 732 height 26
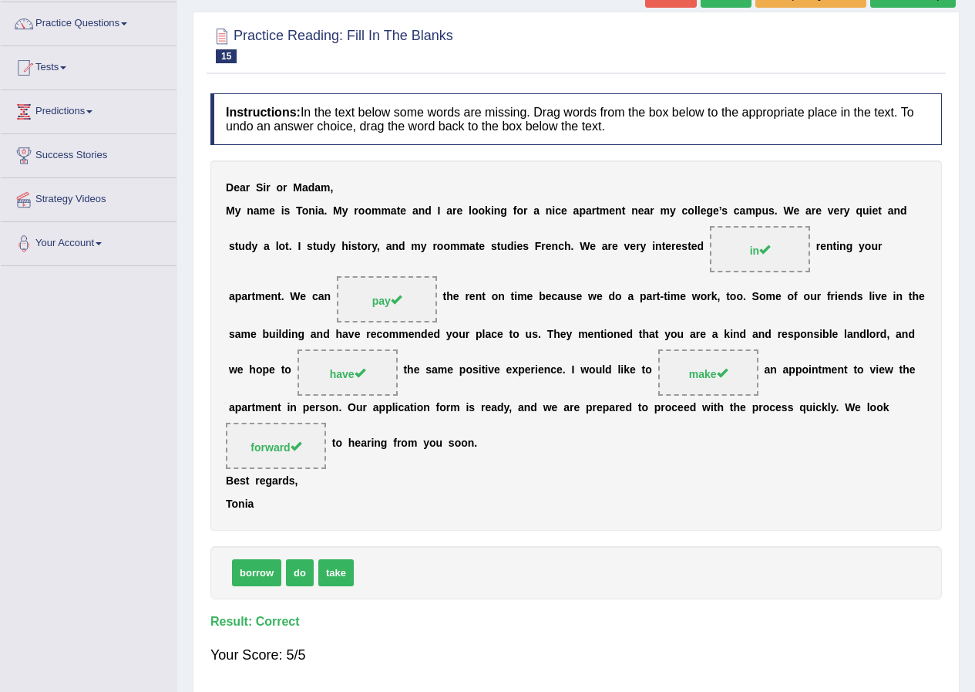
scroll to position [0, 0]
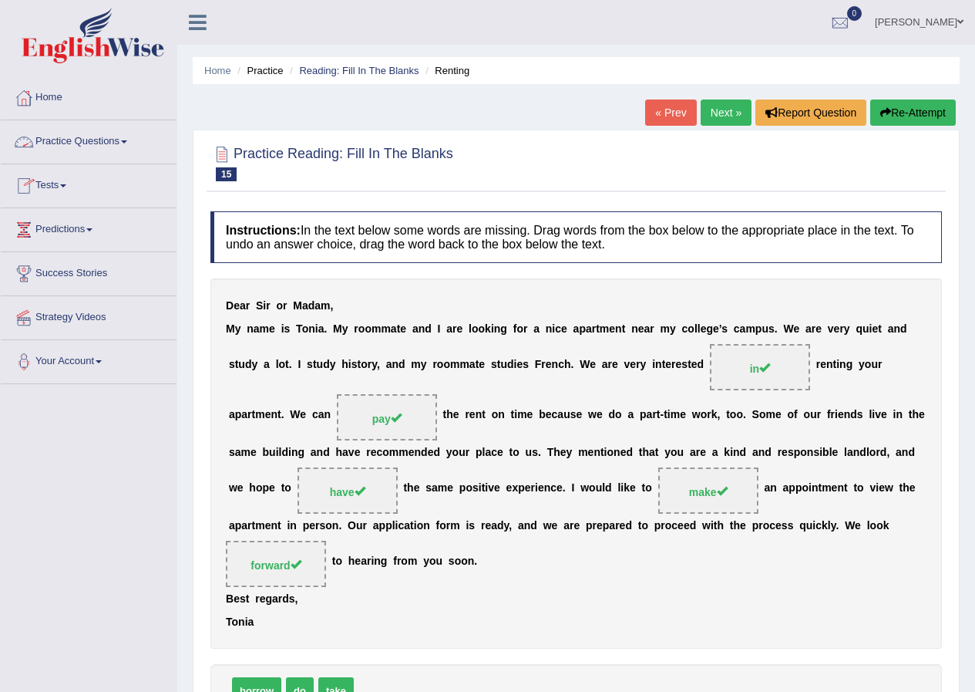
click at [56, 179] on link "Tests" at bounding box center [89, 183] width 176 height 39
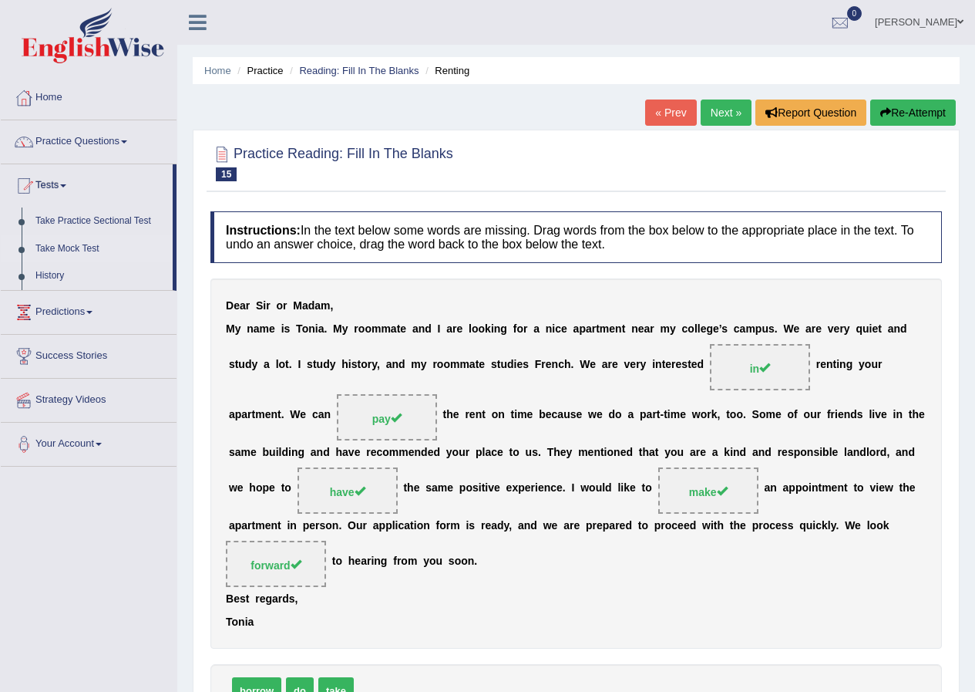
click at [73, 241] on link "Take Mock Test" at bounding box center [101, 249] width 144 height 28
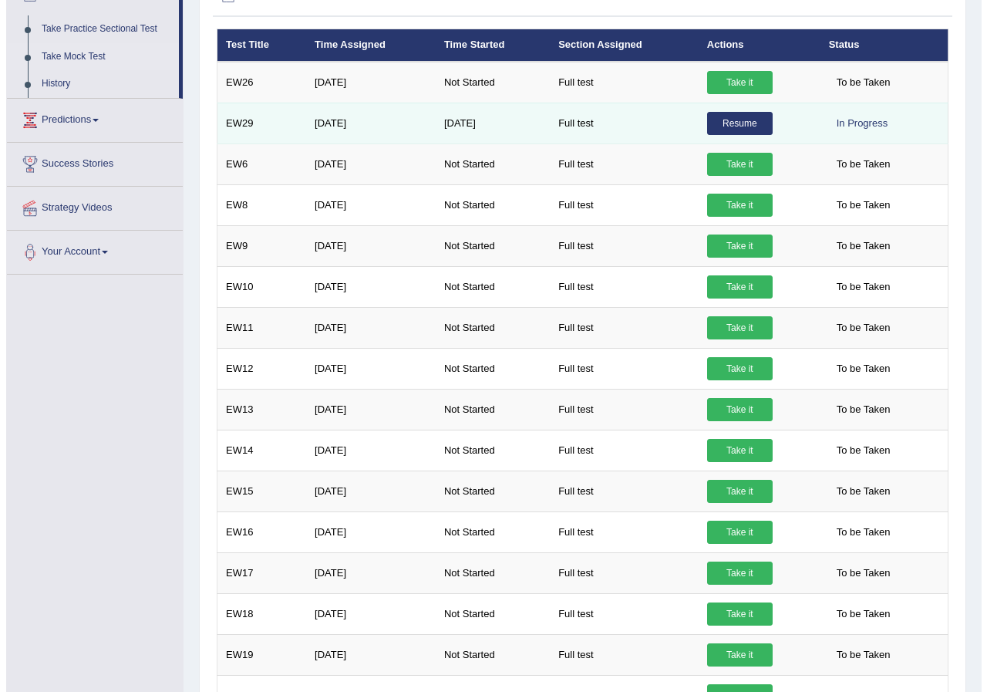
scroll to position [154, 0]
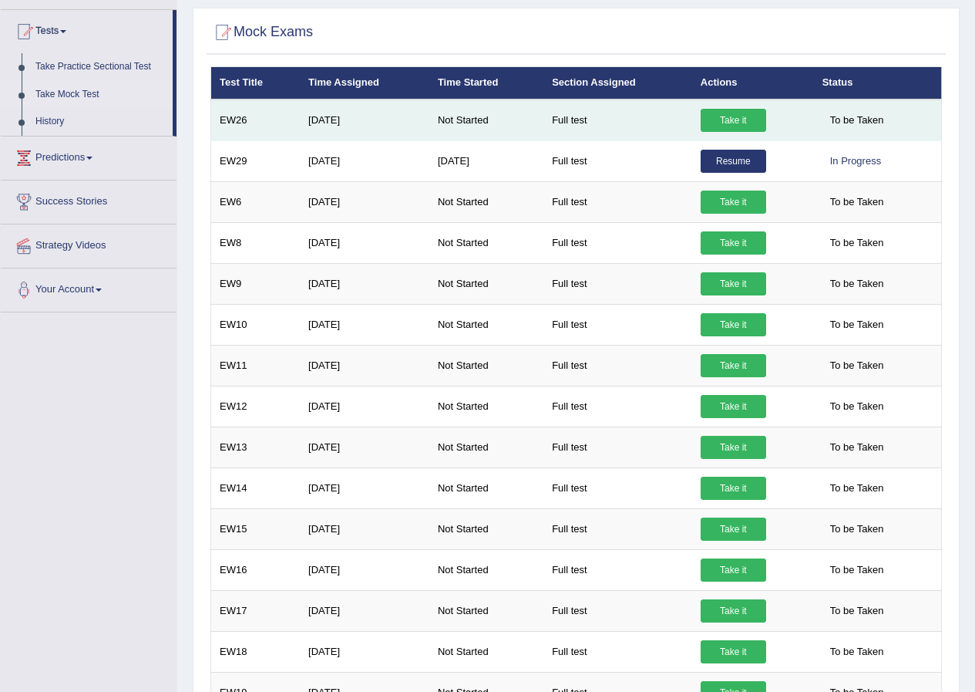
click at [727, 112] on link "Take it" at bounding box center [734, 120] width 66 height 23
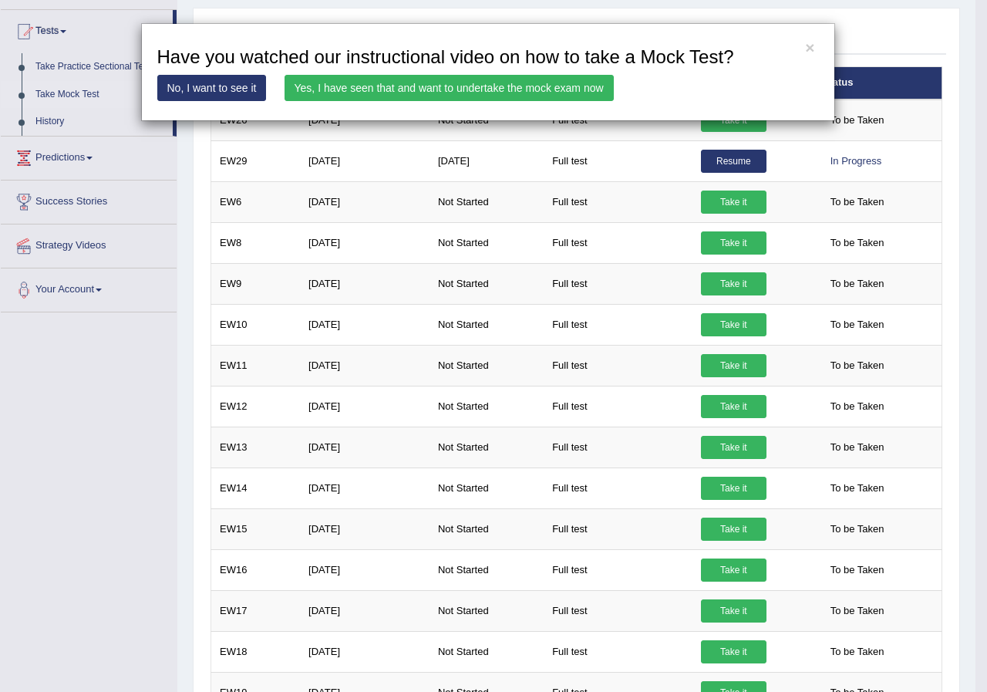
click at [555, 85] on link "Yes, I have seen that and want to undertake the mock exam now" at bounding box center [448, 88] width 329 height 26
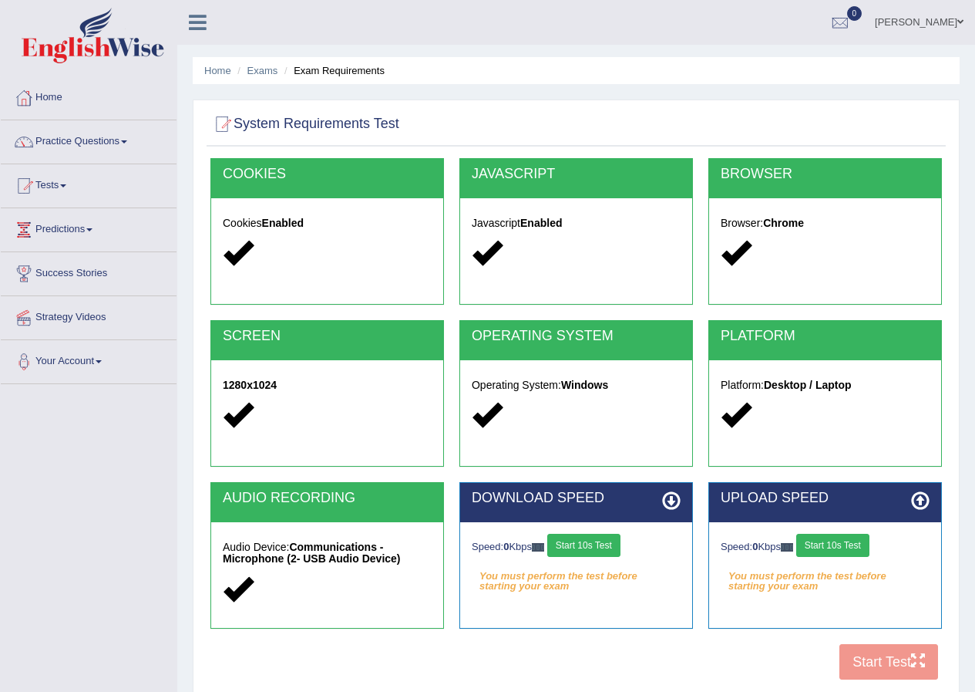
click at [604, 546] on button "Start 10s Test" at bounding box center [583, 544] width 73 height 23
click at [855, 538] on button "Start 10s Test" at bounding box center [832, 544] width 73 height 23
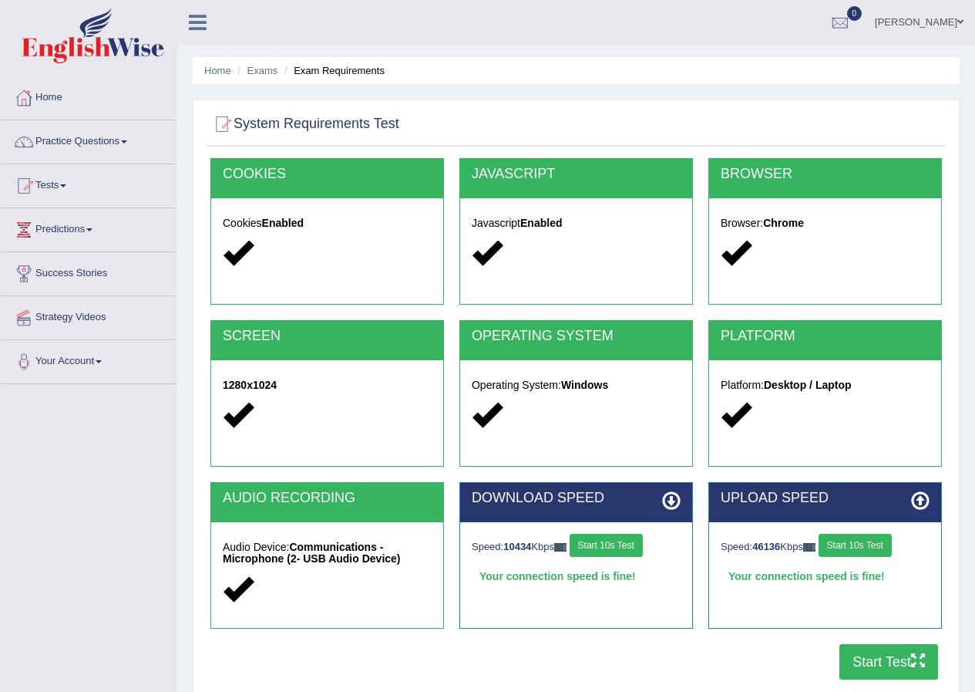
click at [884, 658] on button "Start Test" at bounding box center [889, 661] width 99 height 35
